Goal: Task Accomplishment & Management: Use online tool/utility

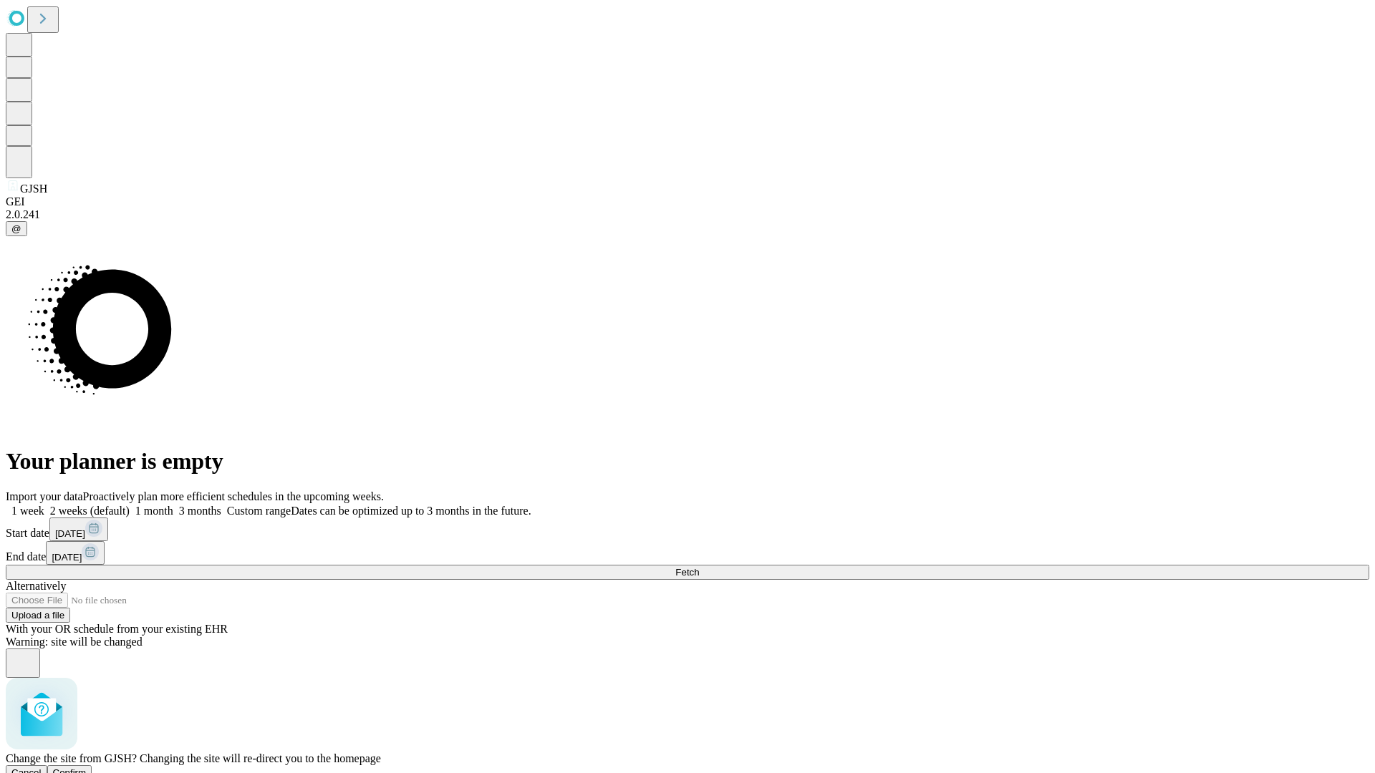
click at [87, 768] on span "Confirm" at bounding box center [70, 773] width 34 height 11
click at [130, 505] on label "2 weeks (default)" at bounding box center [86, 511] width 85 height 12
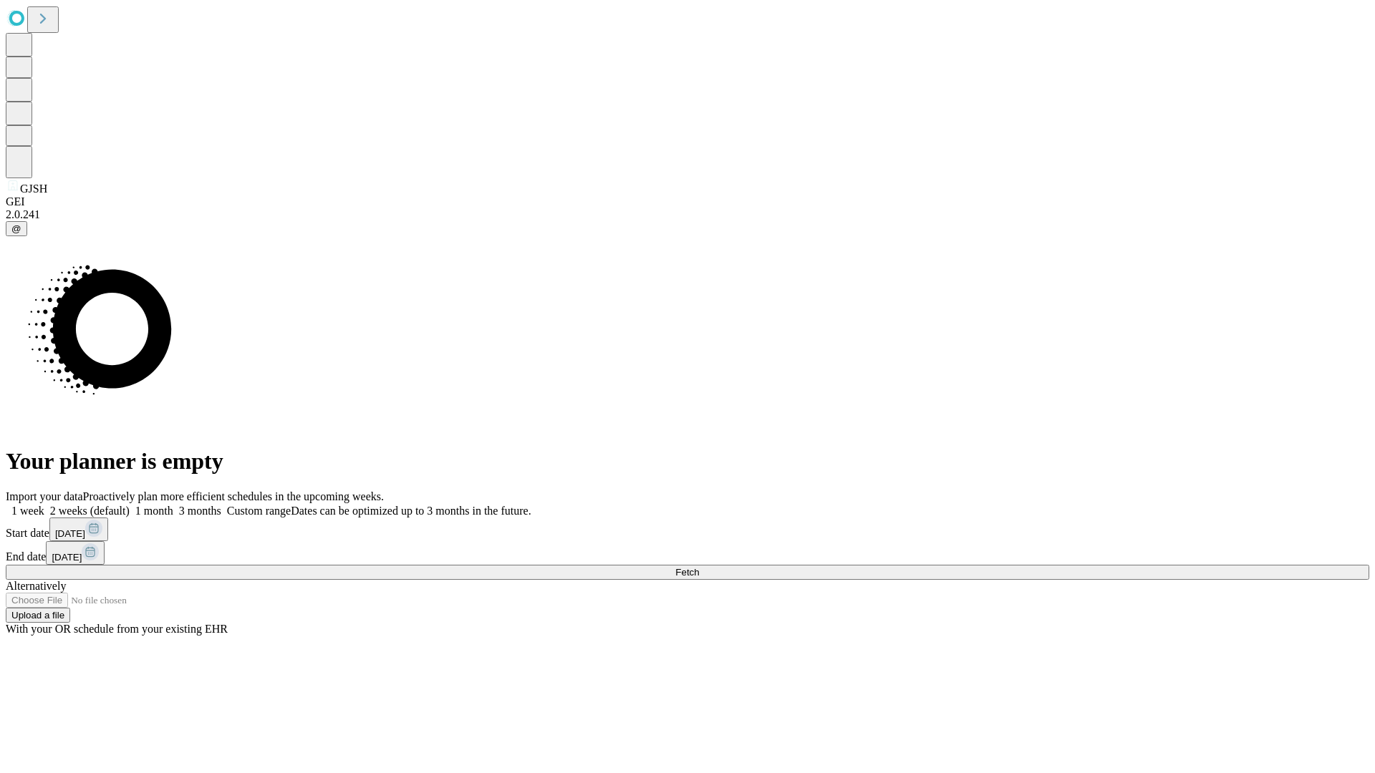
click at [699, 567] on span "Fetch" at bounding box center [687, 572] width 24 height 11
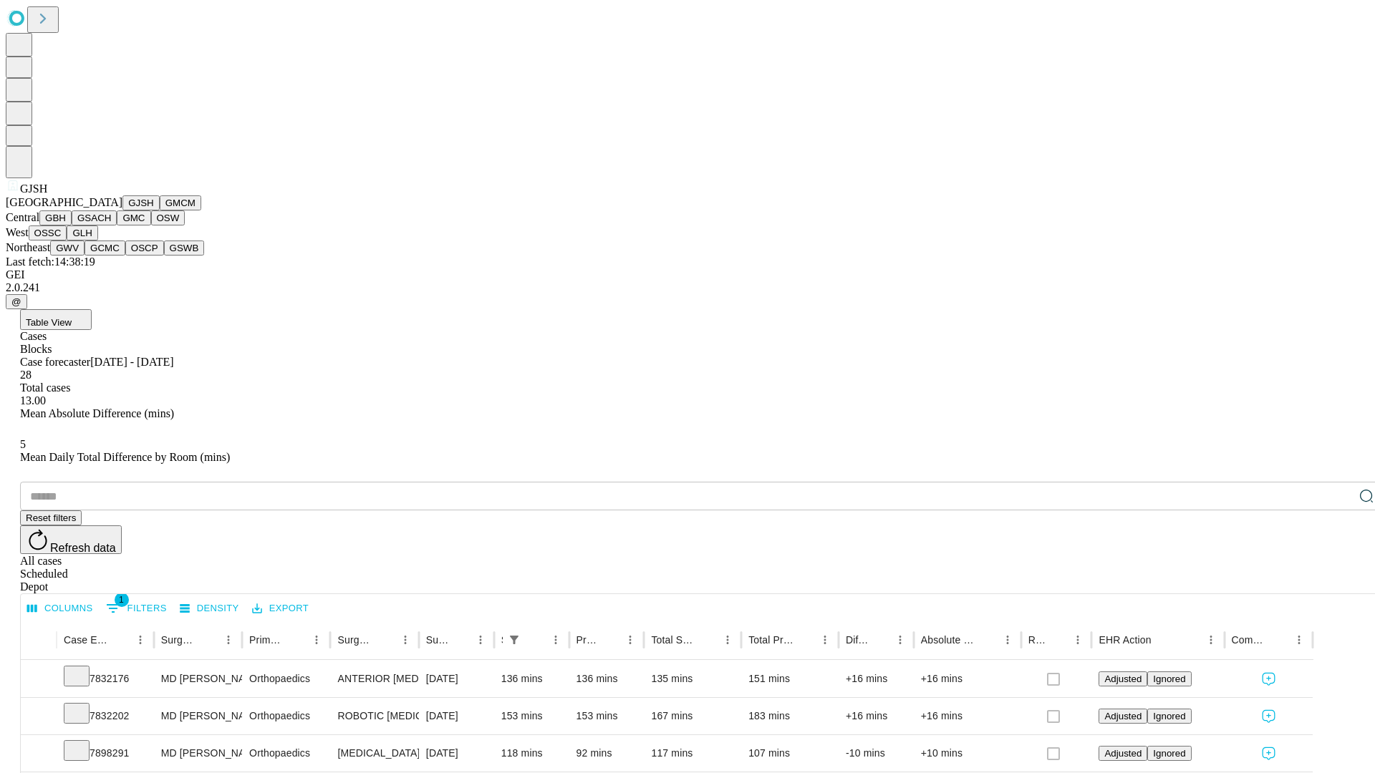
click at [160, 210] on button "GMCM" at bounding box center [181, 202] width 42 height 15
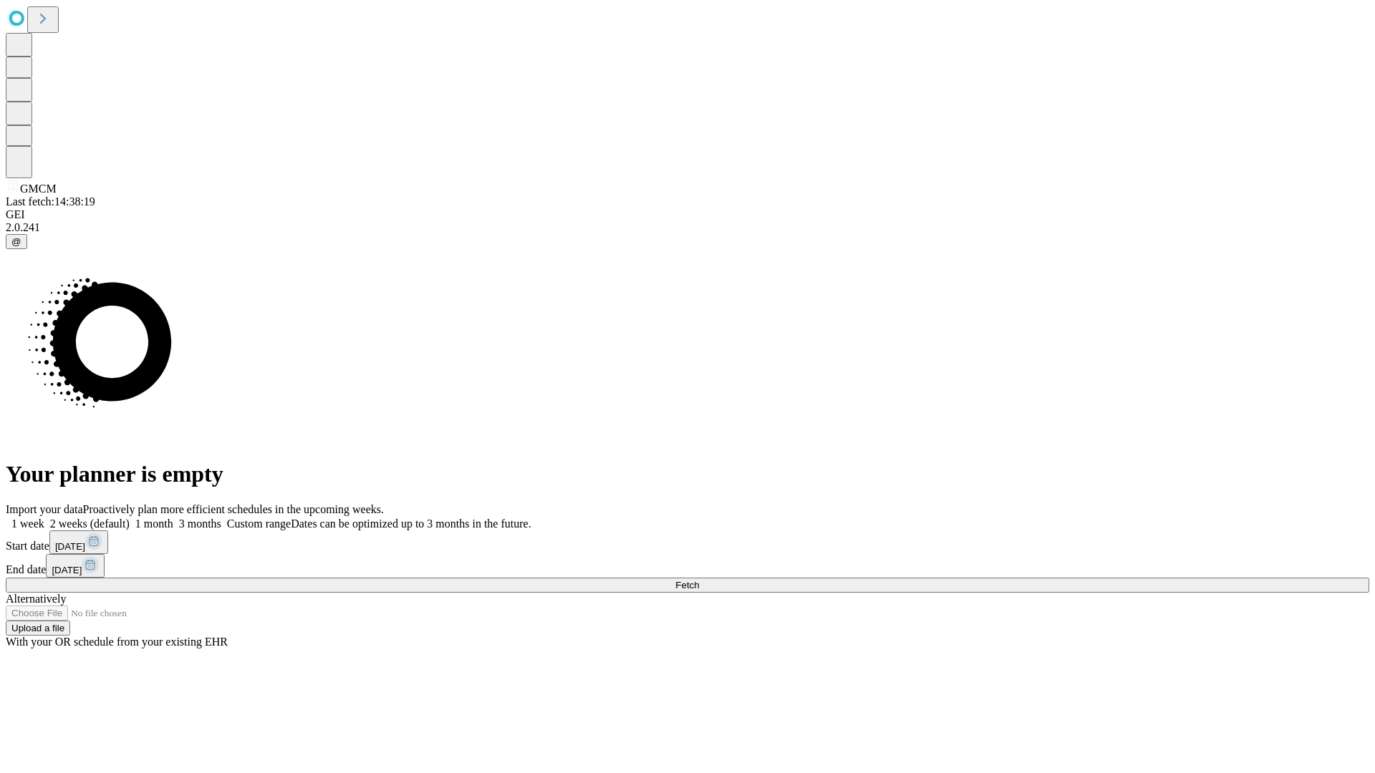
click at [130, 518] on label "2 weeks (default)" at bounding box center [86, 524] width 85 height 12
click at [699, 580] on span "Fetch" at bounding box center [687, 585] width 24 height 11
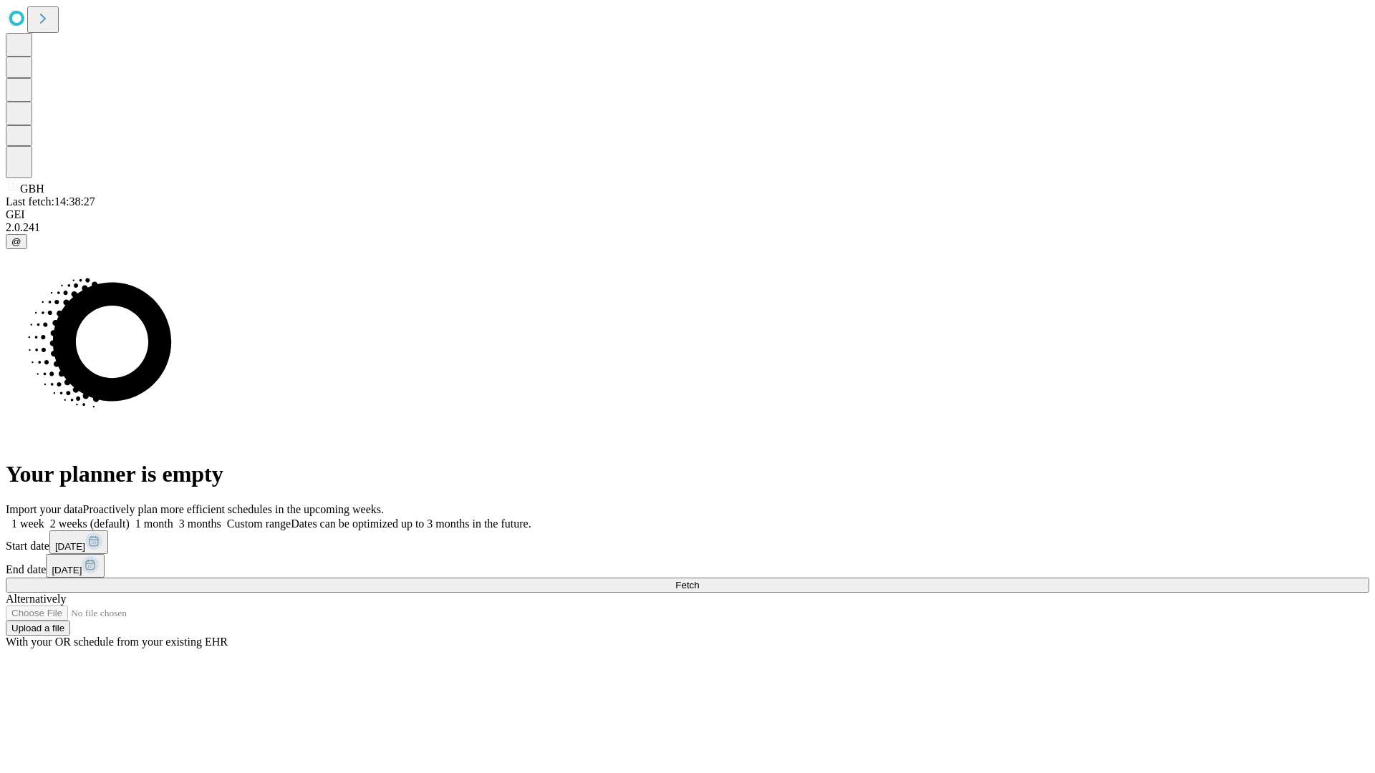
click at [130, 518] on label "2 weeks (default)" at bounding box center [86, 524] width 85 height 12
click at [699, 580] on span "Fetch" at bounding box center [687, 585] width 24 height 11
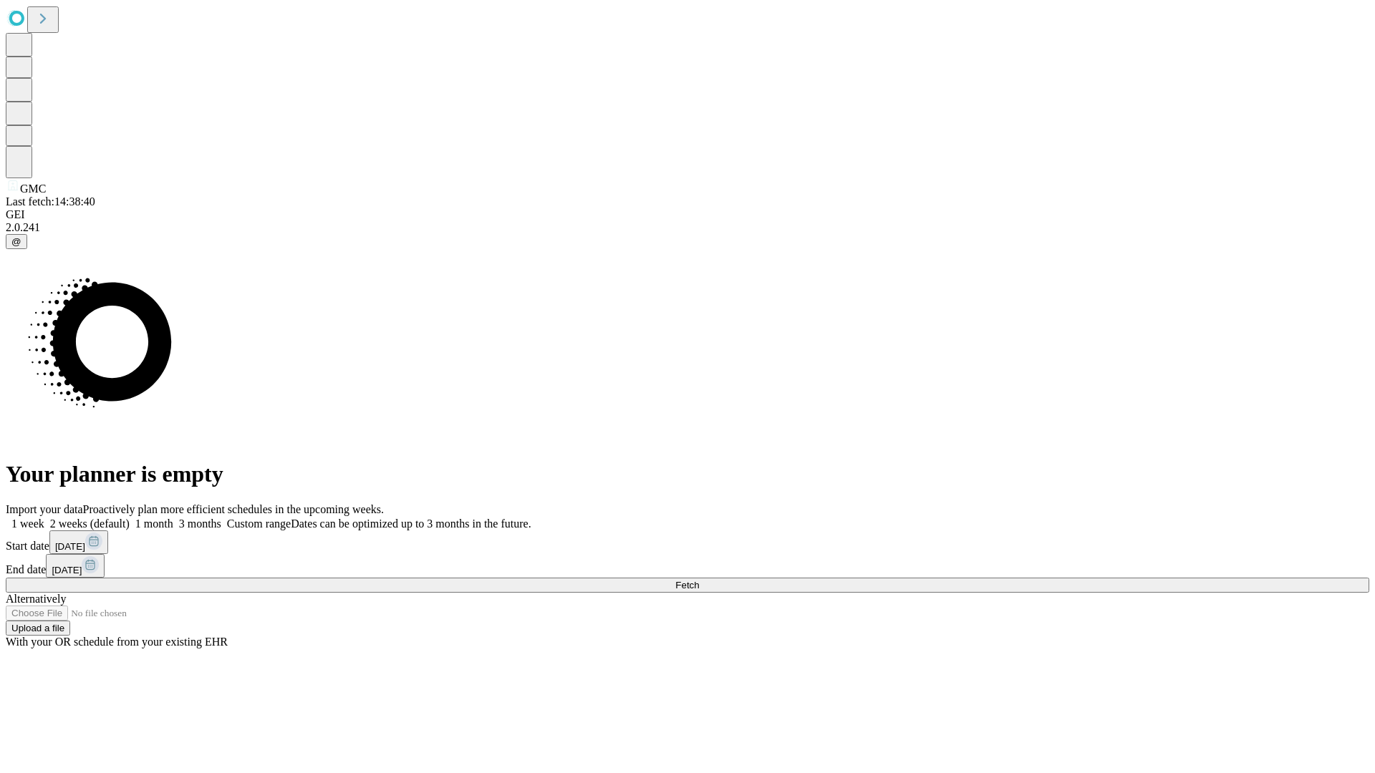
click at [130, 518] on label "2 weeks (default)" at bounding box center [86, 524] width 85 height 12
click at [699, 580] on span "Fetch" at bounding box center [687, 585] width 24 height 11
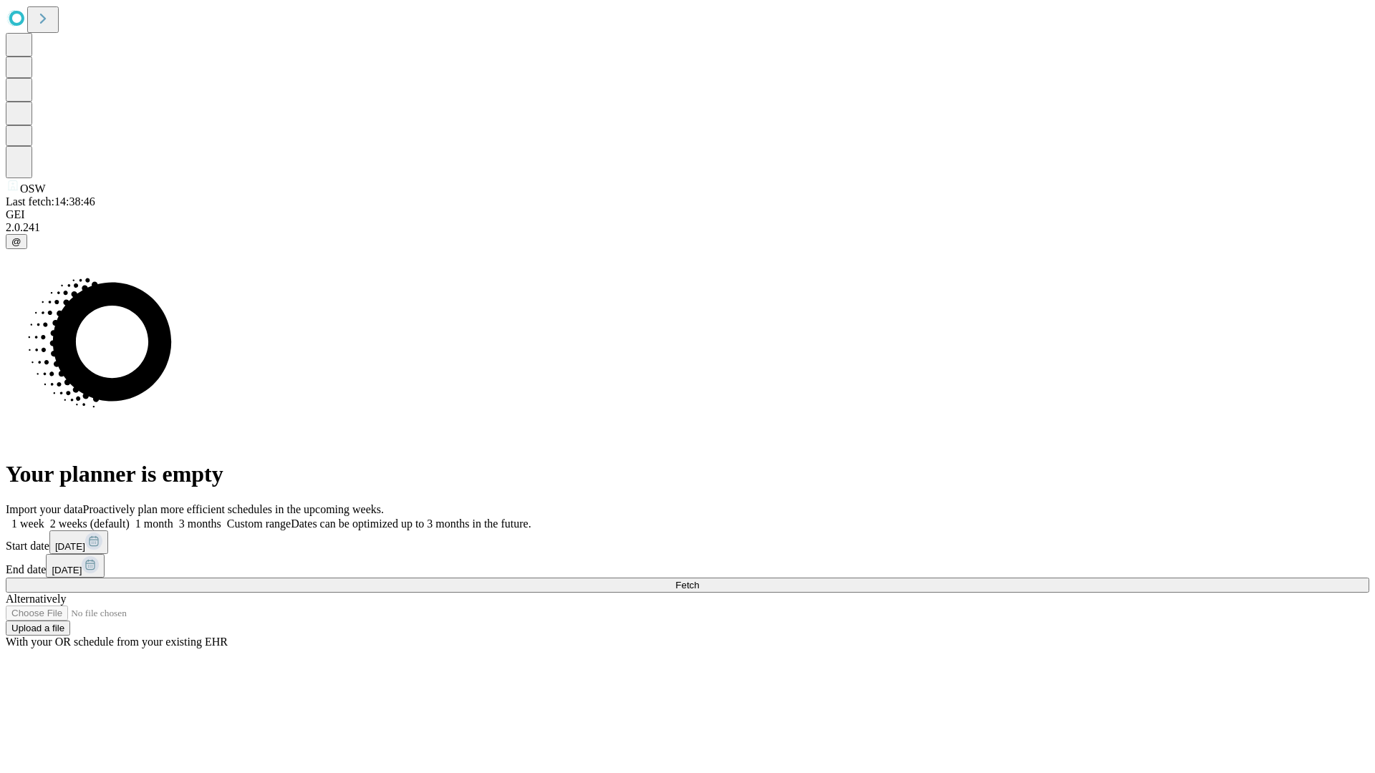
click at [130, 518] on label "2 weeks (default)" at bounding box center [86, 524] width 85 height 12
click at [699, 580] on span "Fetch" at bounding box center [687, 585] width 24 height 11
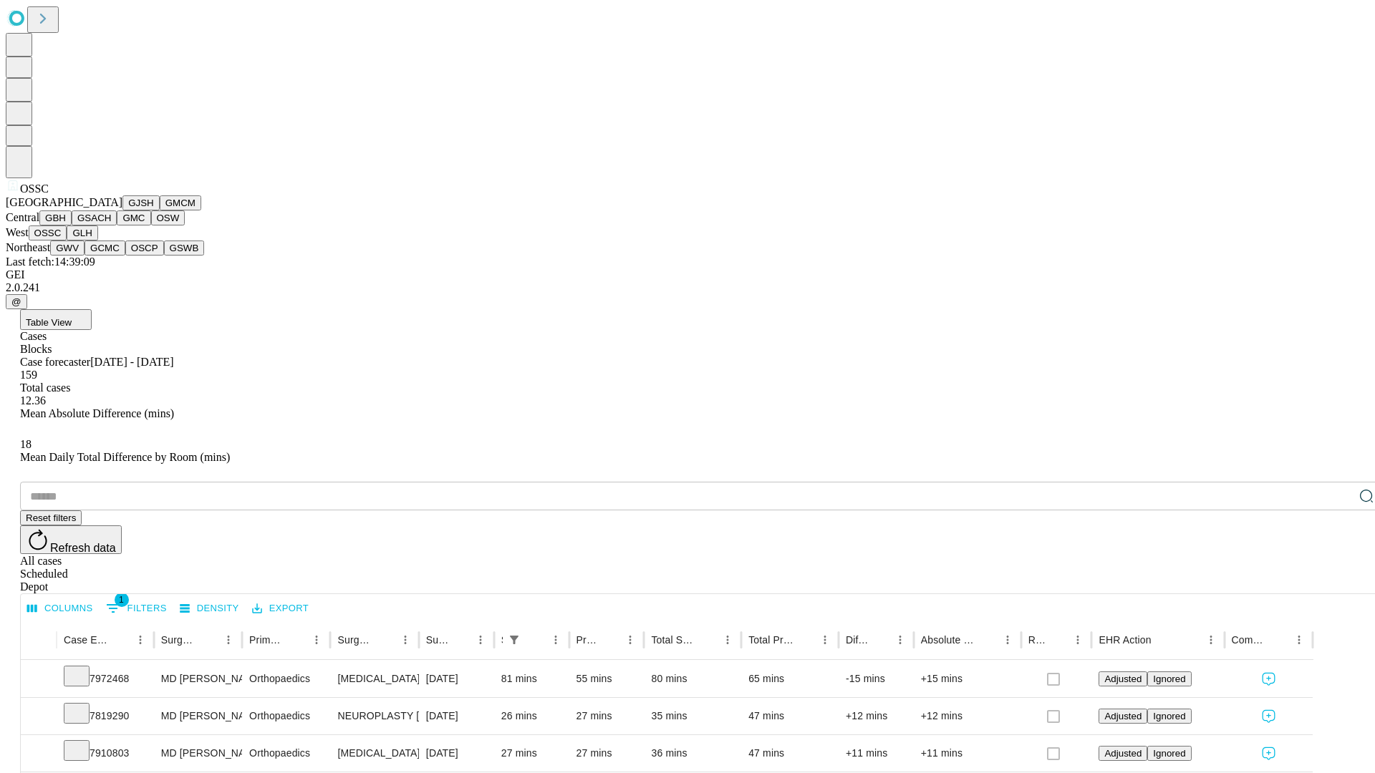
click at [97, 241] on button "GLH" at bounding box center [82, 233] width 31 height 15
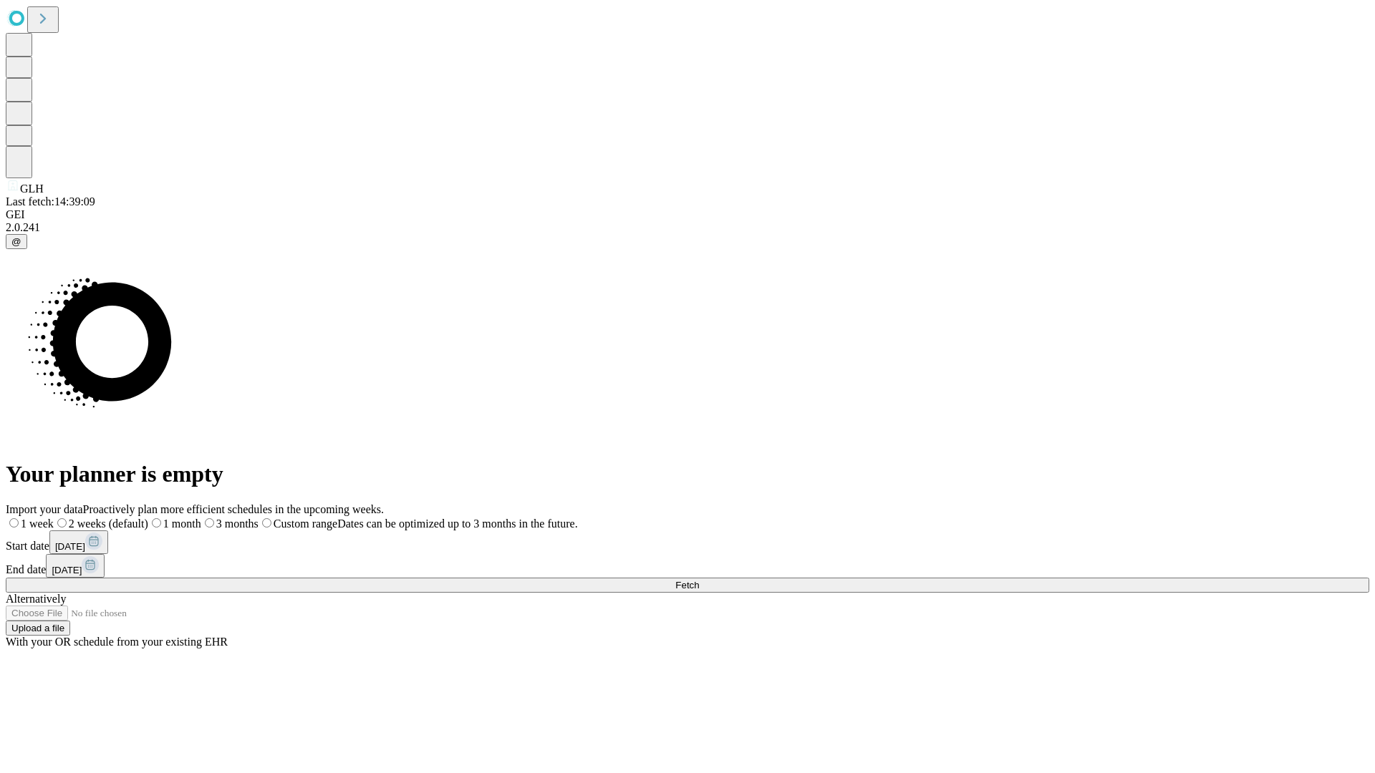
click at [148, 518] on label "2 weeks (default)" at bounding box center [101, 524] width 95 height 12
click at [699, 580] on span "Fetch" at bounding box center [687, 585] width 24 height 11
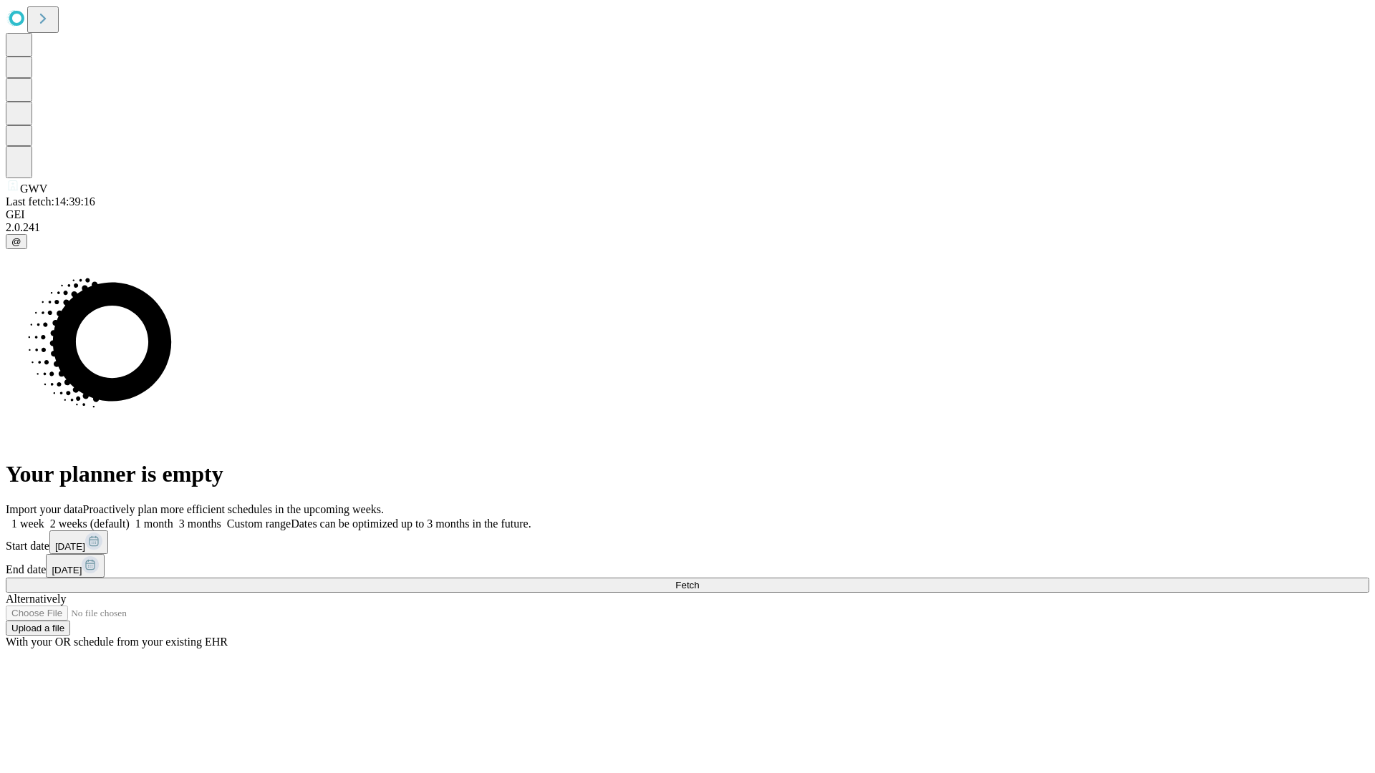
click at [130, 518] on label "2 weeks (default)" at bounding box center [86, 524] width 85 height 12
click at [699, 580] on span "Fetch" at bounding box center [687, 585] width 24 height 11
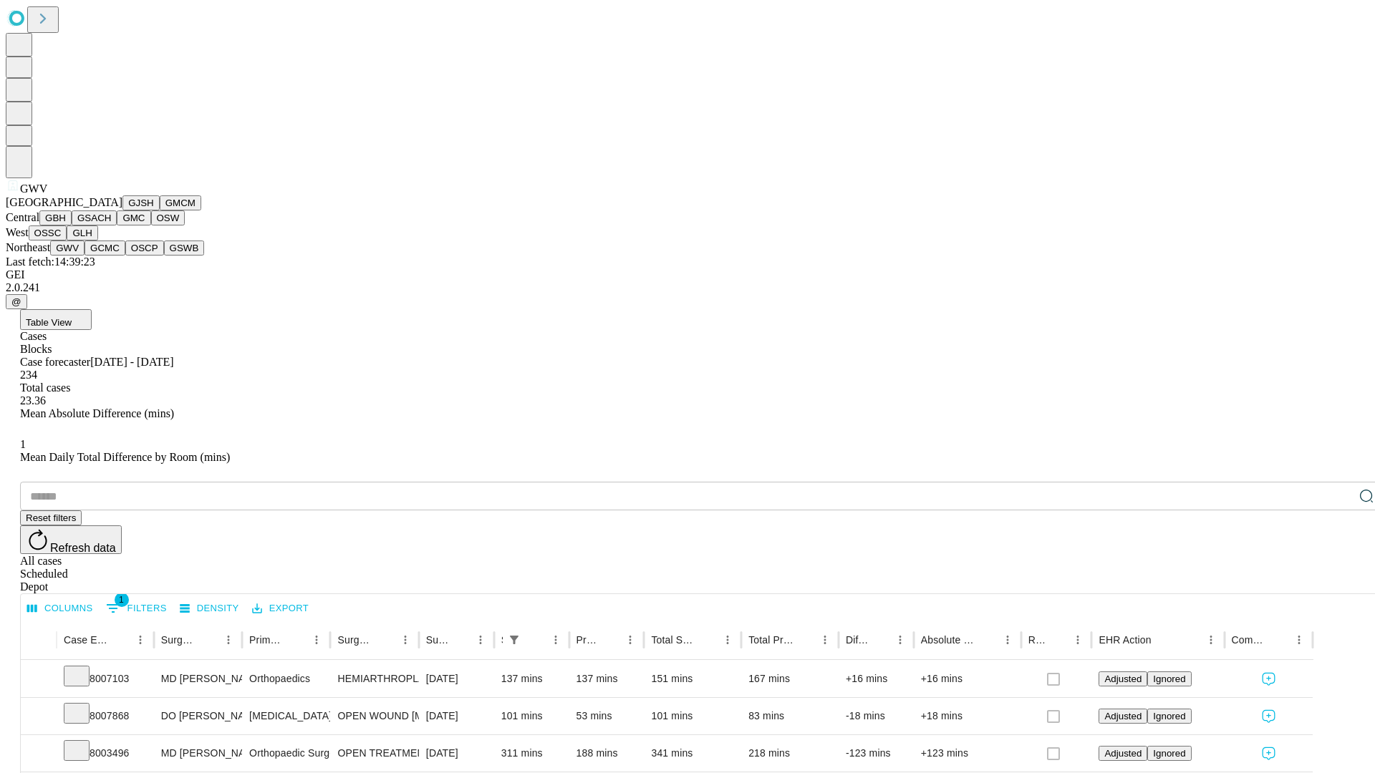
click at [111, 256] on button "GCMC" at bounding box center [104, 248] width 41 height 15
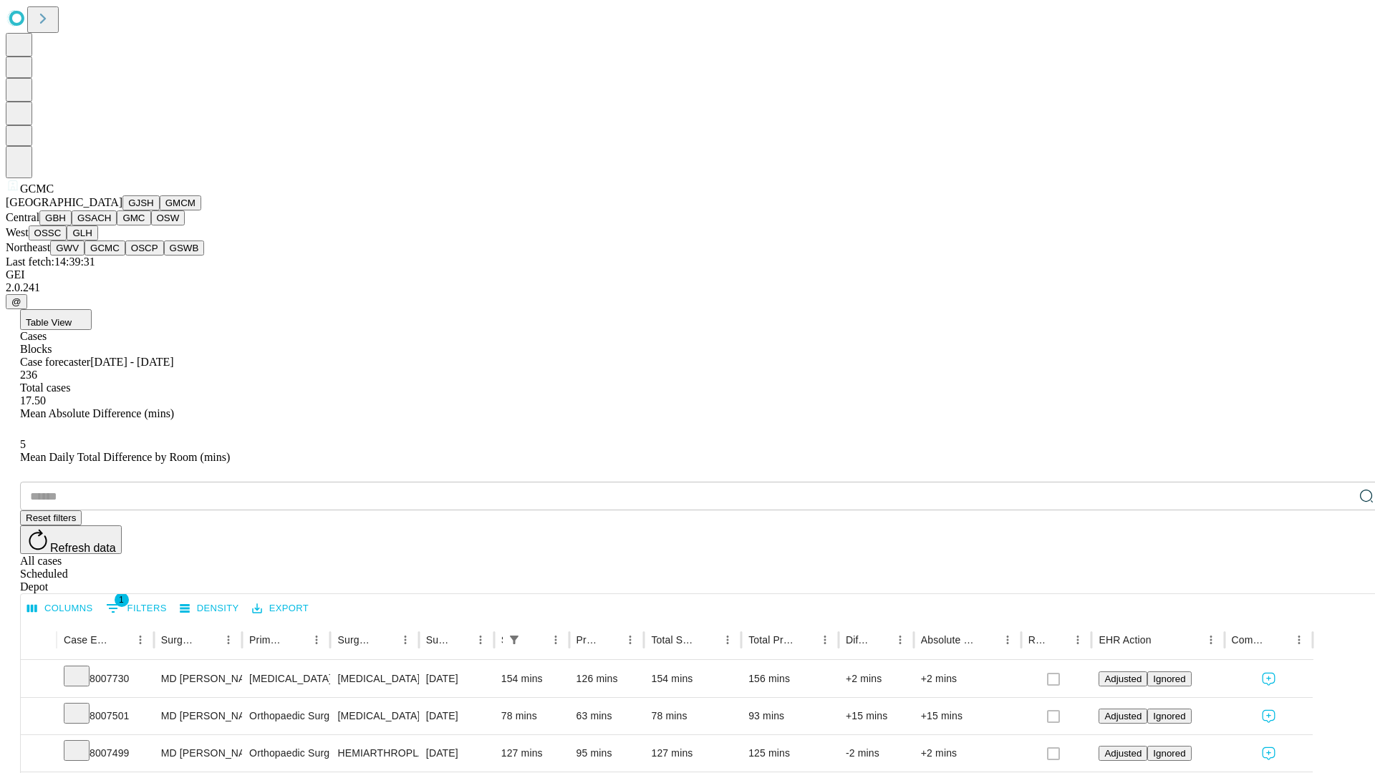
click at [125, 256] on button "OSCP" at bounding box center [144, 248] width 39 height 15
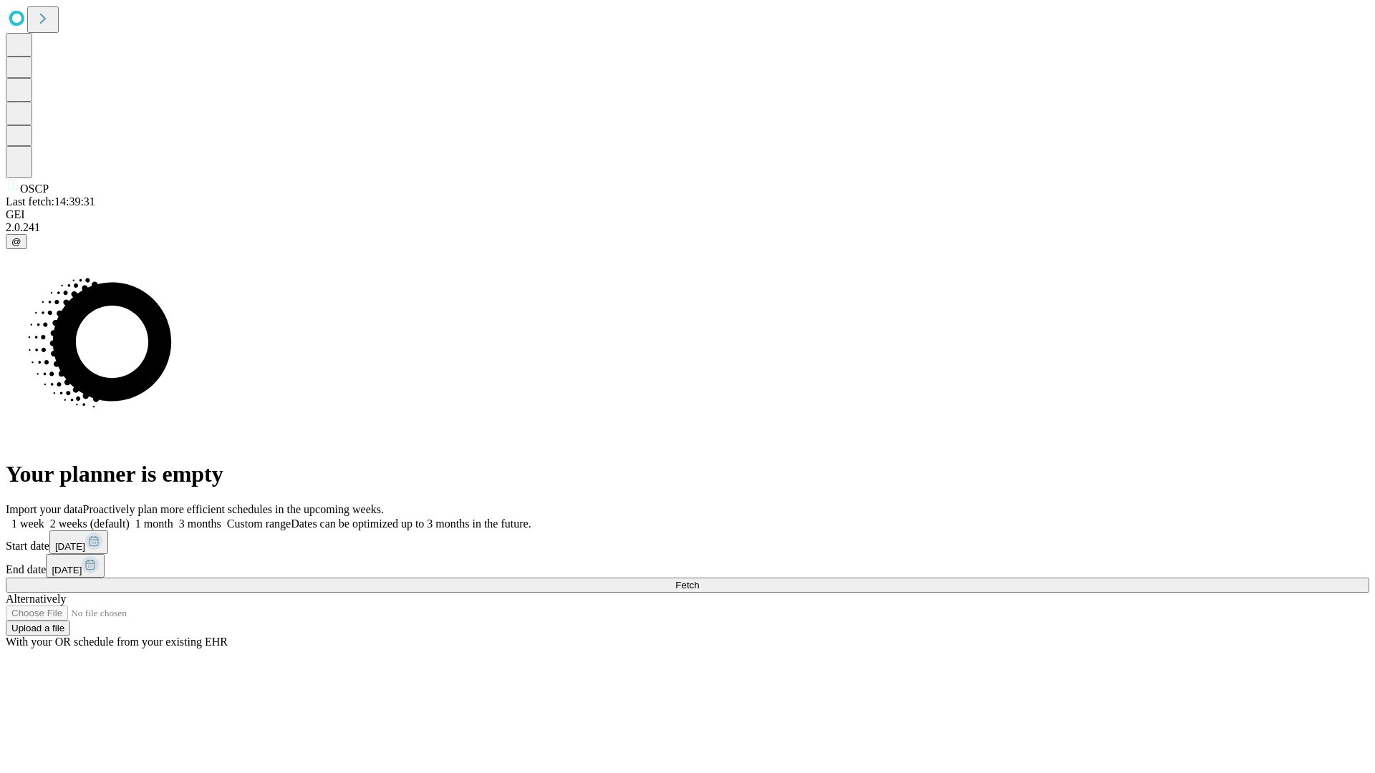
click at [130, 518] on label "2 weeks (default)" at bounding box center [86, 524] width 85 height 12
click at [699, 580] on span "Fetch" at bounding box center [687, 585] width 24 height 11
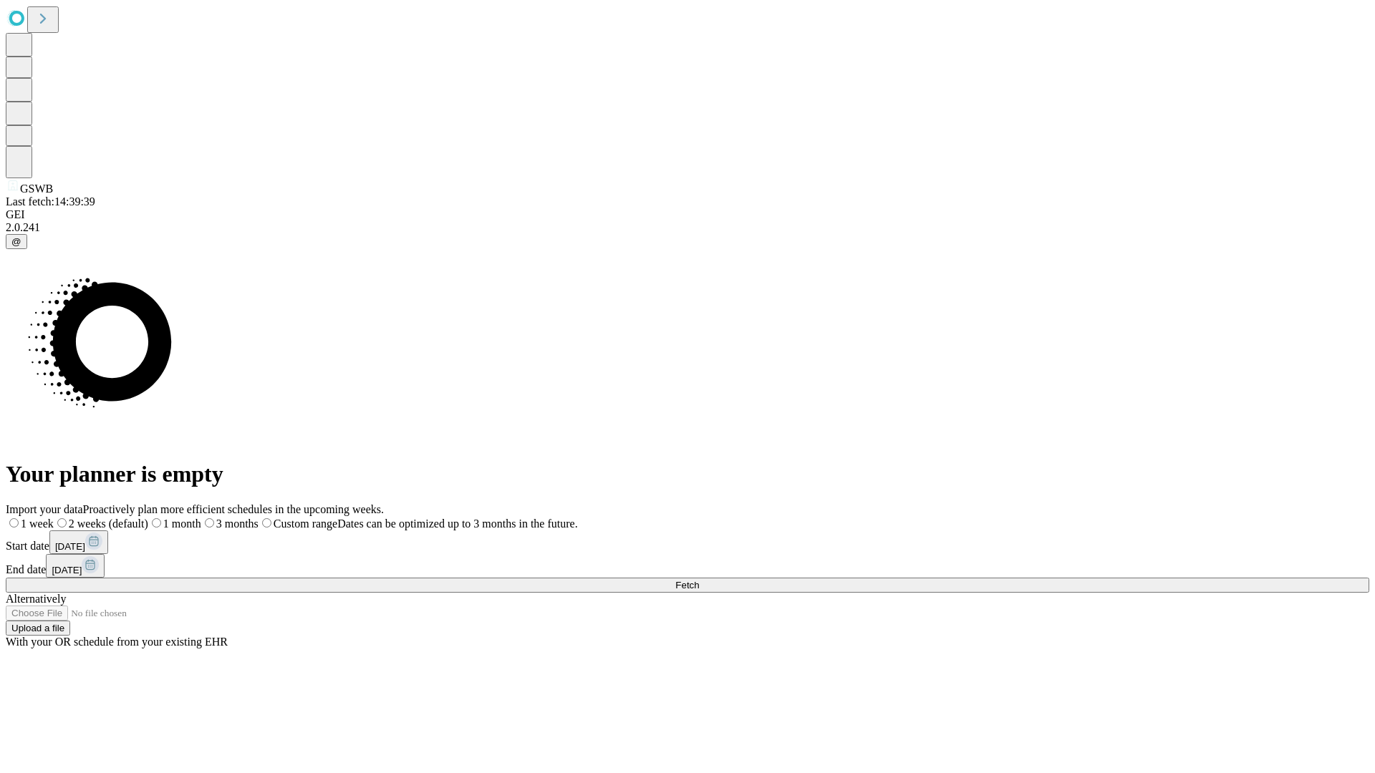
click at [699, 580] on span "Fetch" at bounding box center [687, 585] width 24 height 11
